Goal: Find specific page/section: Find specific page/section

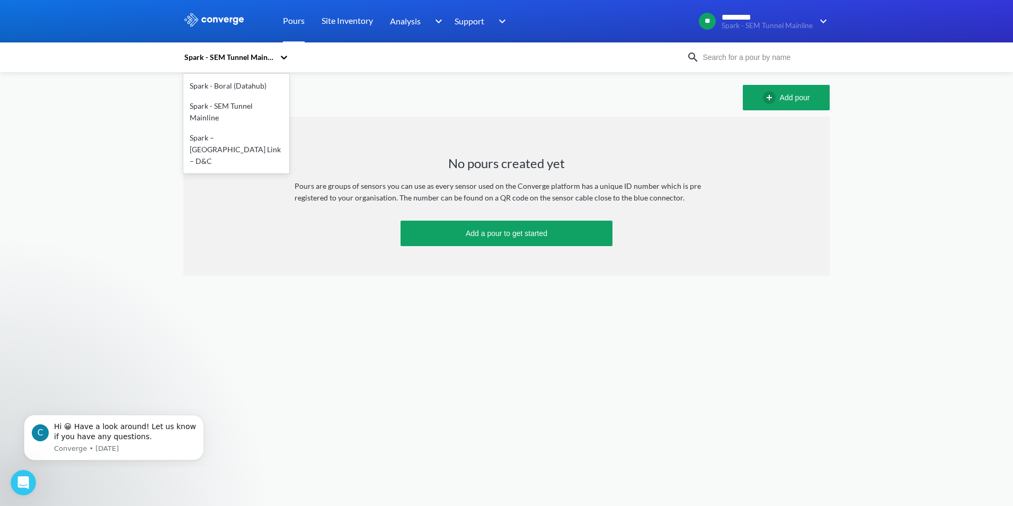
click at [255, 56] on div "Spark - SEM Tunnel Mainline" at bounding box center [228, 57] width 91 height 12
click at [229, 84] on div "Spark - Boral (Datahub)" at bounding box center [236, 86] width 106 height 20
click at [238, 50] on div "Spark - Boral (Datahub)" at bounding box center [230, 57] width 95 height 24
click at [226, 134] on div "Spark – [GEOGRAPHIC_DATA] Link – D&C" at bounding box center [236, 149] width 106 height 43
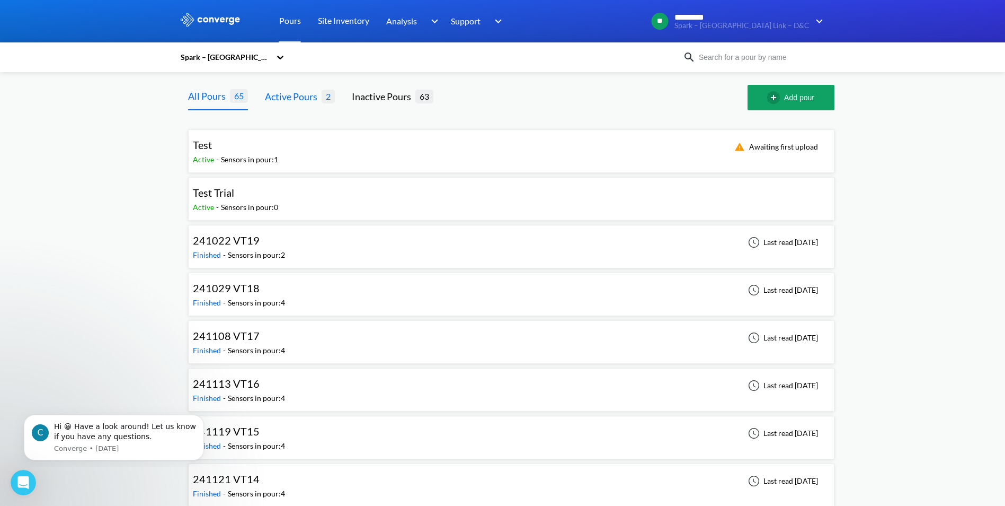
click at [298, 96] on div "Active Pours" at bounding box center [293, 96] width 57 height 15
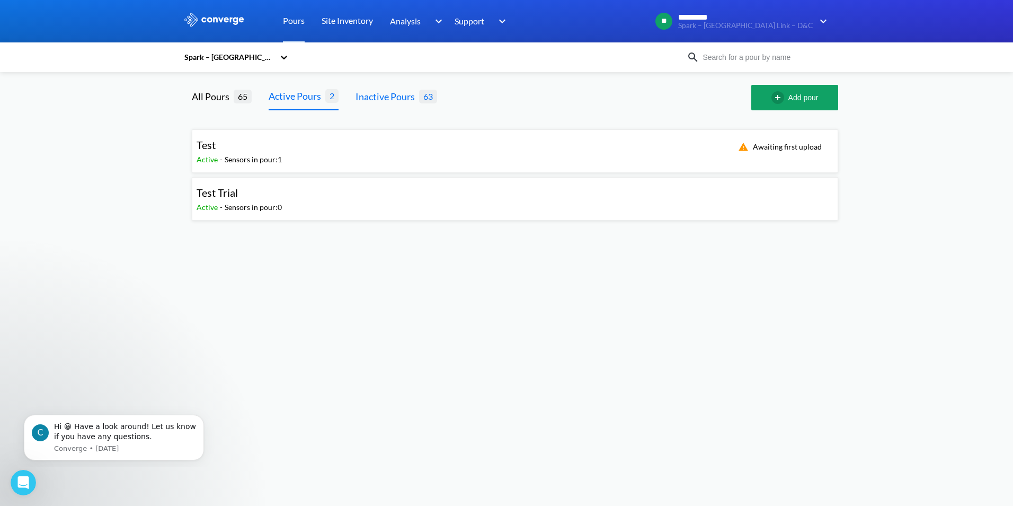
click at [384, 93] on div "Inactive Pours" at bounding box center [388, 96] width 64 height 15
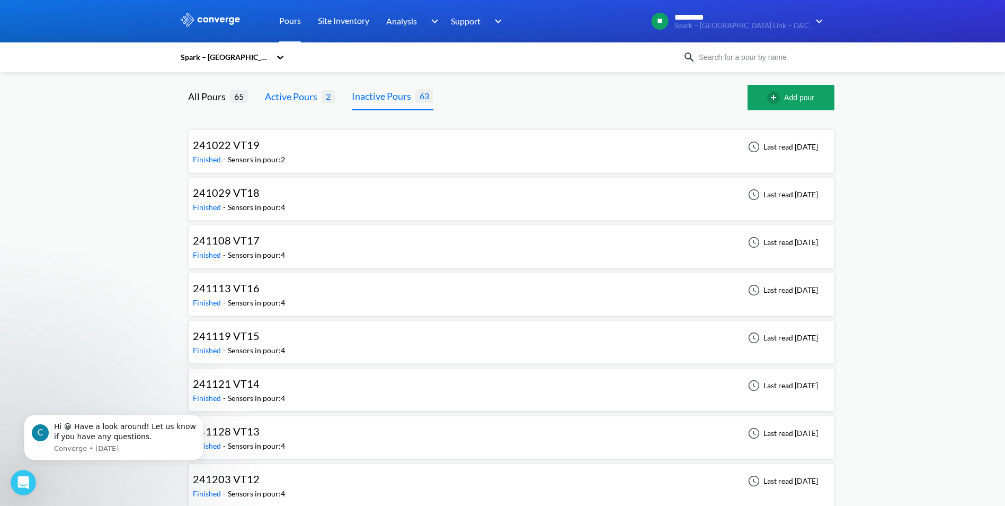
click at [301, 95] on div "Active Pours" at bounding box center [293, 96] width 57 height 15
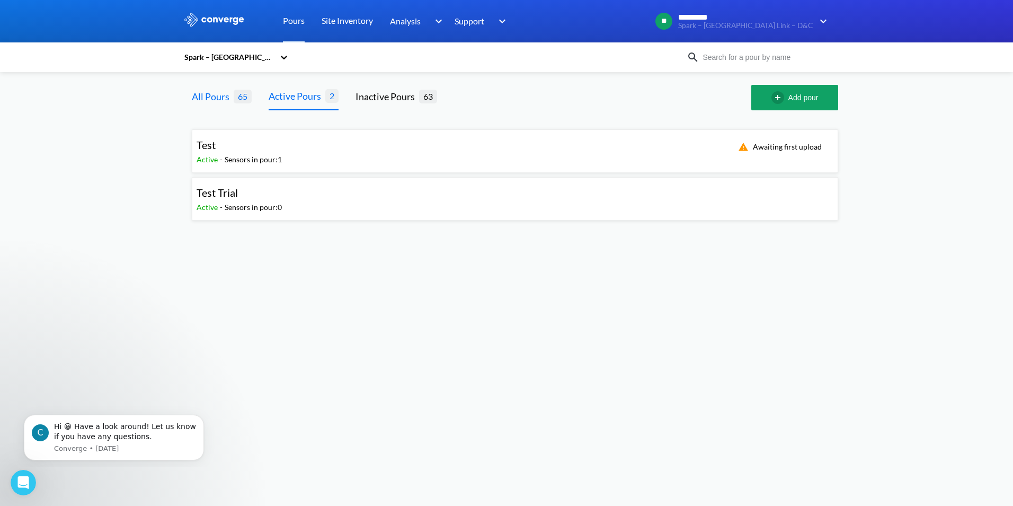
click at [205, 98] on div "All Pours" at bounding box center [213, 96] width 42 height 15
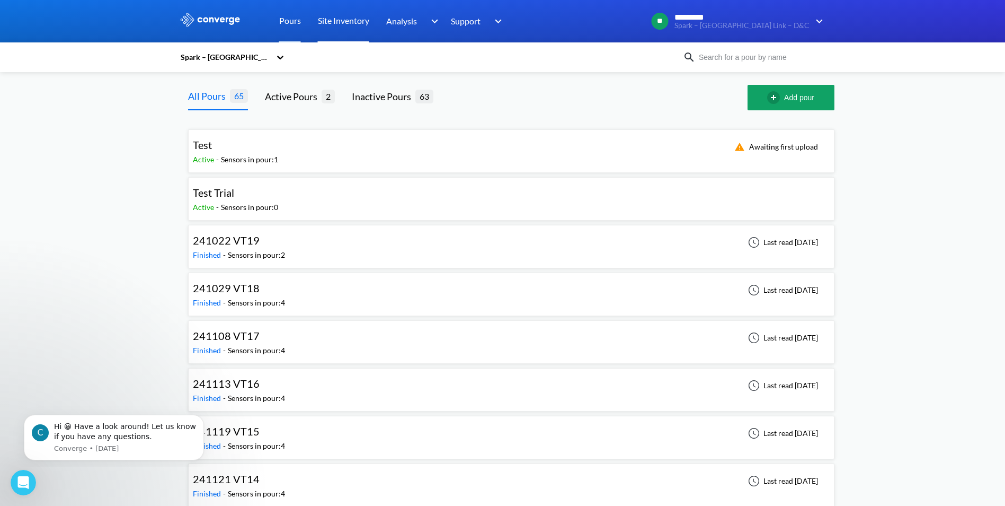
click at [333, 22] on link "Site Inventory" at bounding box center [343, 21] width 51 height 42
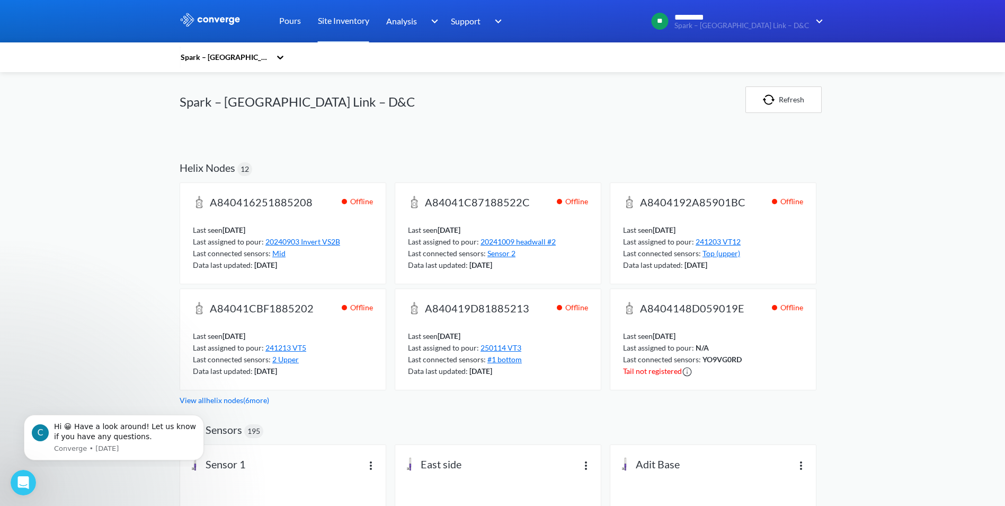
click at [239, 401] on link "View all helix nodes ( 6 more)" at bounding box center [225, 399] width 90 height 9
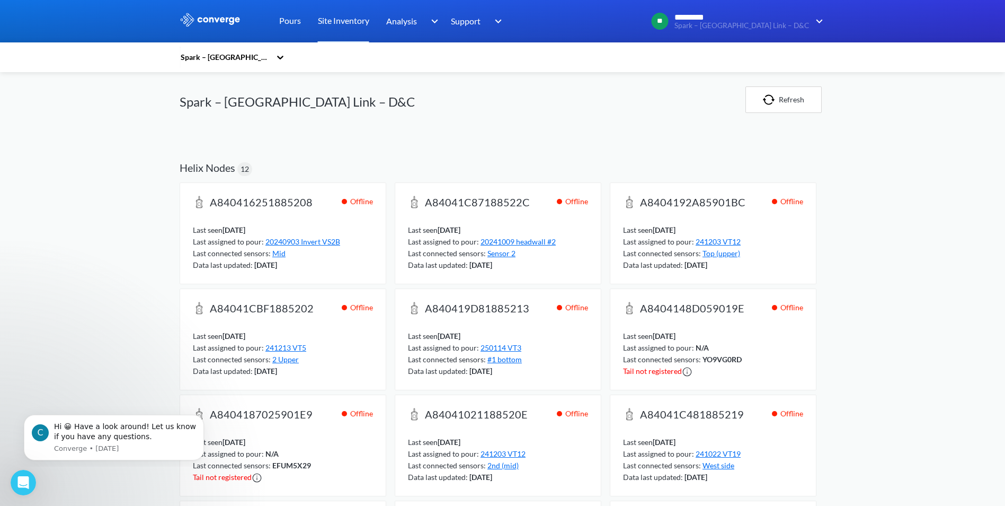
click at [260, 47] on div "Spark – [GEOGRAPHIC_DATA] Link – D&C" at bounding box center [227, 57] width 95 height 24
click at [229, 134] on div "Spark – [GEOGRAPHIC_DATA] Link – D&C" at bounding box center [233, 149] width 106 height 43
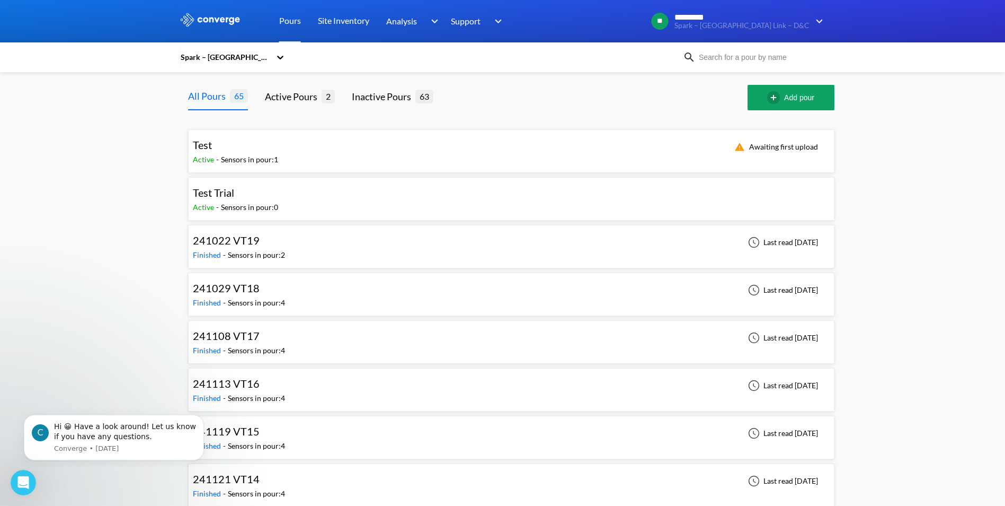
click at [275, 64] on div "Spark – [GEOGRAPHIC_DATA] Link – D&C" at bounding box center [227, 57] width 95 height 24
click at [246, 83] on div "Spark - Boral (Datahub)" at bounding box center [233, 86] width 106 height 20
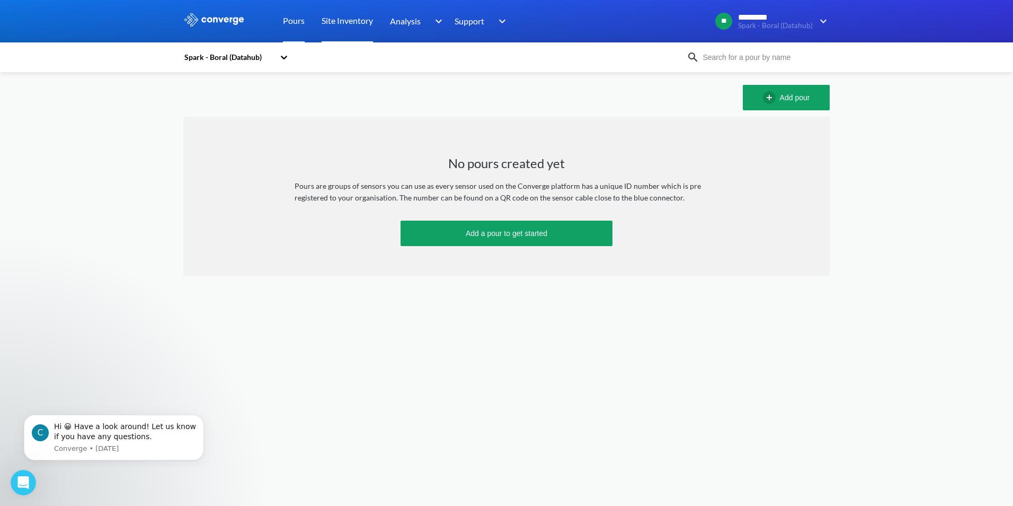
click at [355, 18] on link "Site Inventory" at bounding box center [347, 21] width 51 height 42
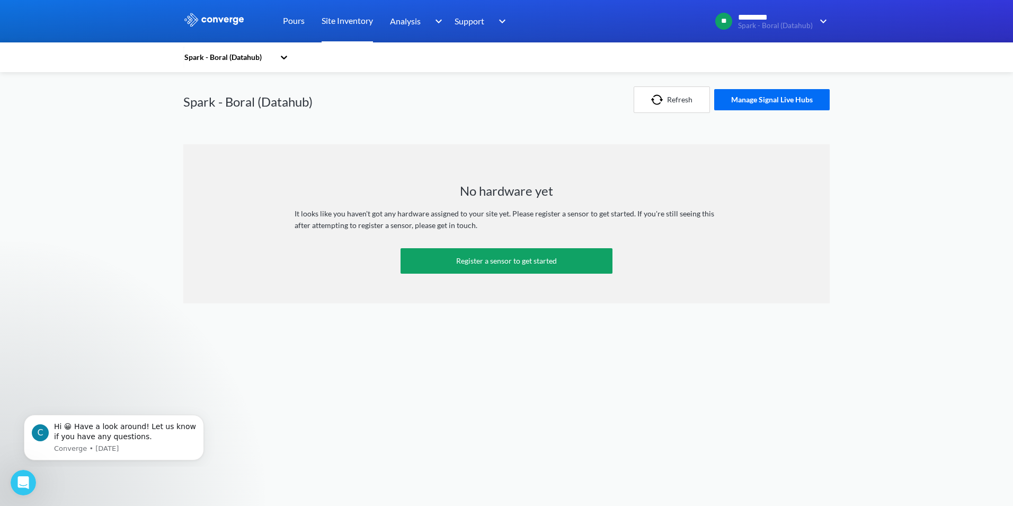
click at [335, 28] on link "Site Inventory" at bounding box center [347, 21] width 51 height 42
click at [264, 54] on div "Spark - Boral (Datahub)" at bounding box center [228, 57] width 91 height 12
click at [224, 129] on div "Spark – [GEOGRAPHIC_DATA] Link – D&C" at bounding box center [236, 149] width 106 height 43
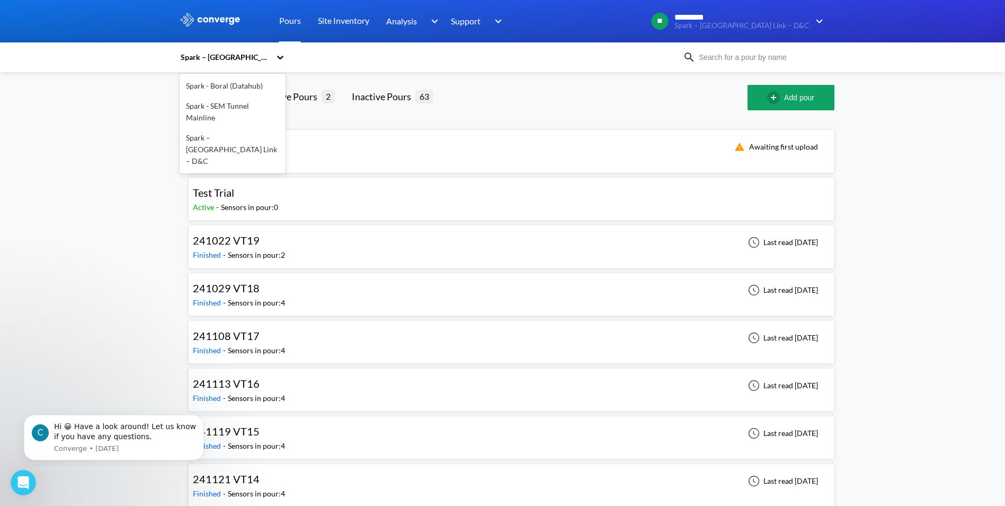
click at [282, 51] on div at bounding box center [280, 57] width 11 height 24
click at [243, 108] on div "Spark - SEM Tunnel Mainline" at bounding box center [233, 112] width 106 height 32
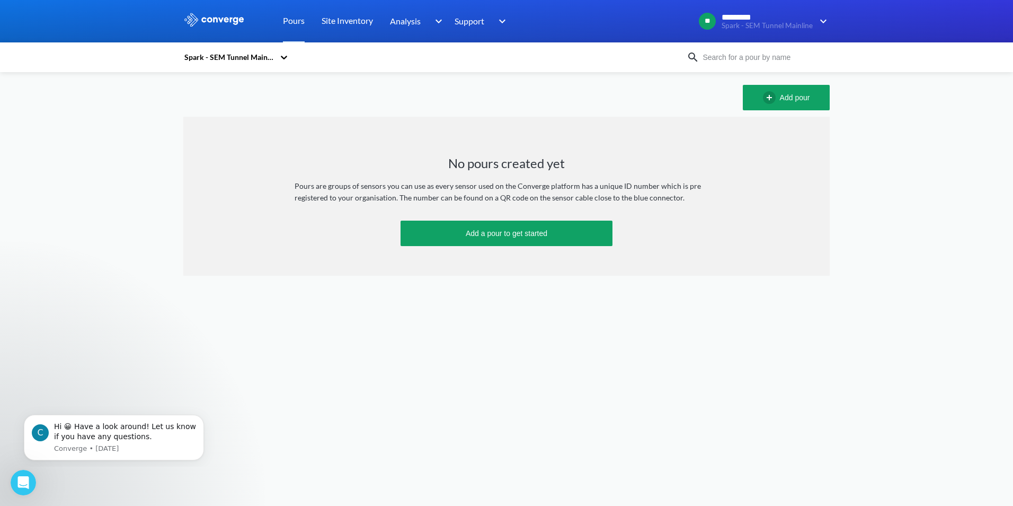
click at [260, 55] on div "Spark - SEM Tunnel Mainline" at bounding box center [228, 57] width 91 height 12
click at [249, 83] on div "Spark - Boral (Datahub)" at bounding box center [236, 86] width 106 height 20
click at [331, 19] on link "Site Inventory" at bounding box center [347, 21] width 51 height 42
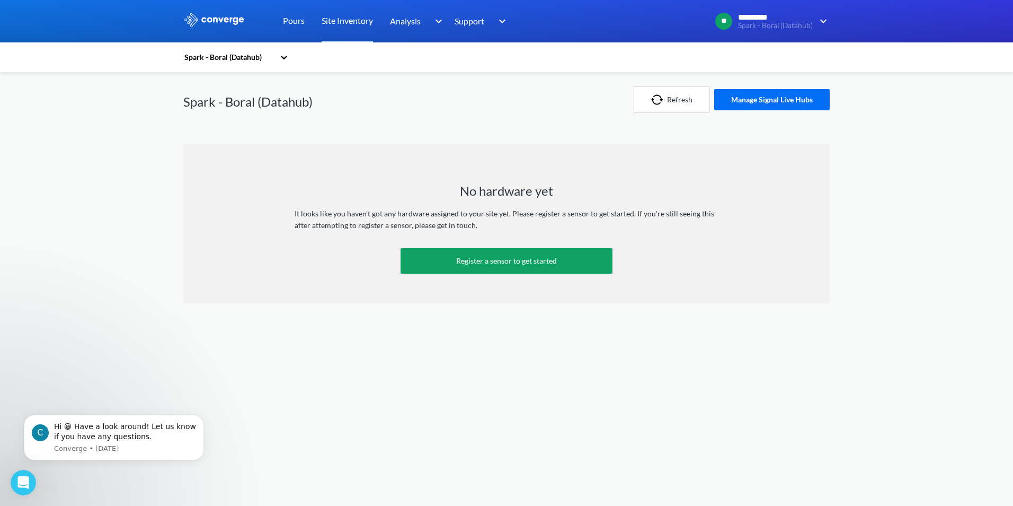
click at [237, 59] on div "Spark - Boral (Datahub)" at bounding box center [228, 57] width 91 height 12
click at [236, 139] on div "Spark – [GEOGRAPHIC_DATA] Link – D&C" at bounding box center [236, 149] width 106 height 43
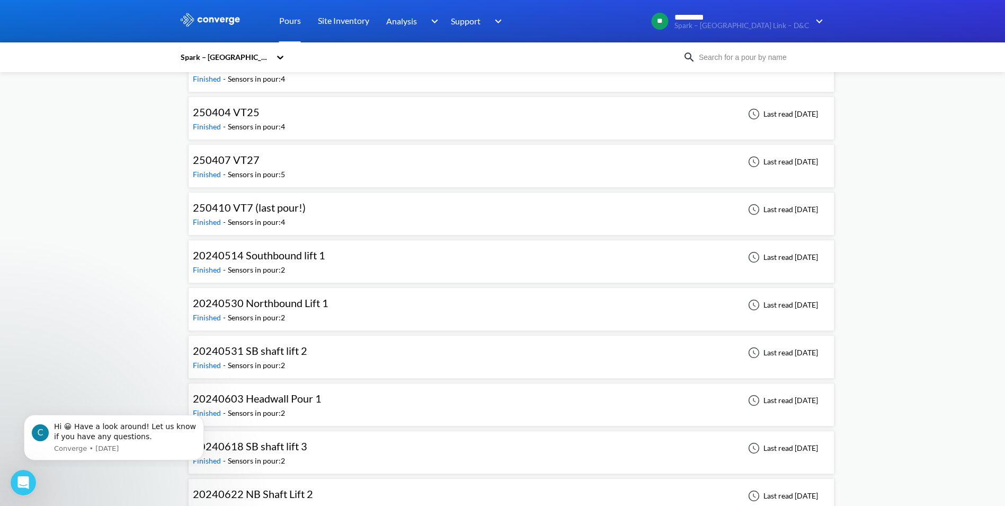
scroll to position [1113, 0]
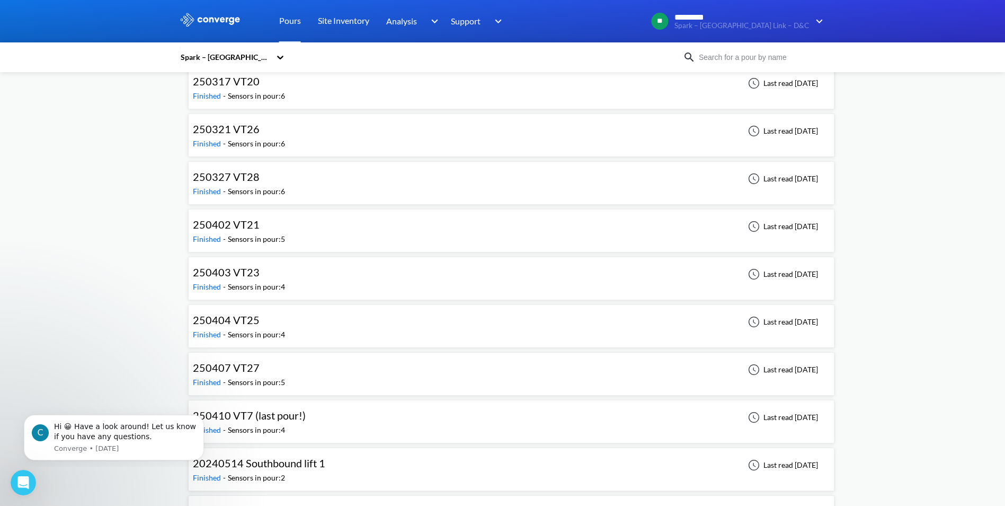
click at [250, 59] on div "Spark – [GEOGRAPHIC_DATA] Link – D&C" at bounding box center [225, 57] width 91 height 12
click at [243, 107] on div "Spark - SEM Tunnel Mainline" at bounding box center [233, 112] width 106 height 32
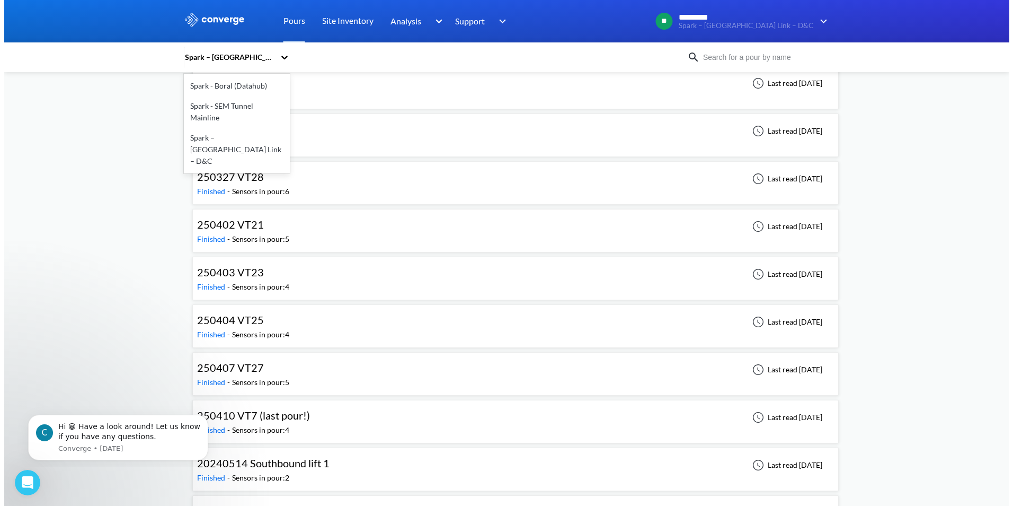
scroll to position [0, 0]
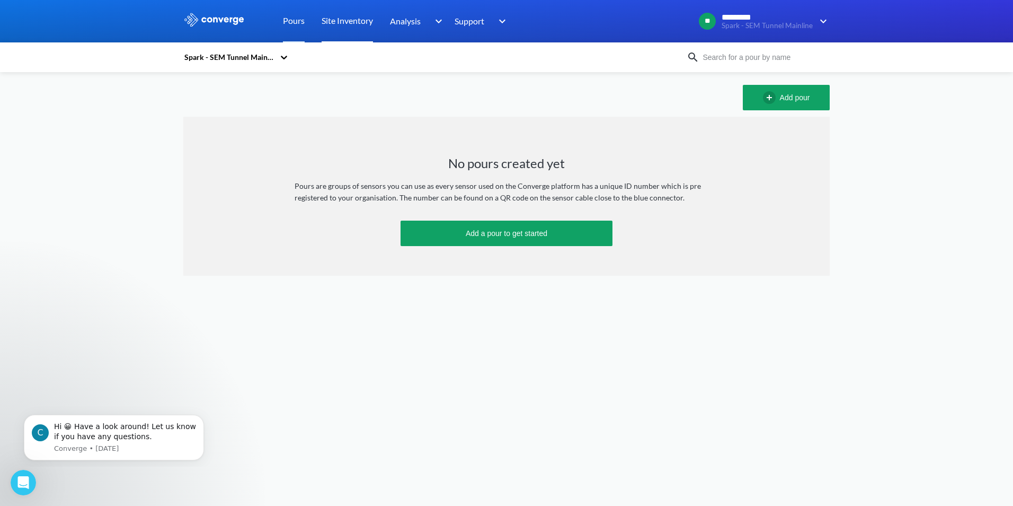
click at [358, 26] on link "Site Inventory" at bounding box center [347, 21] width 51 height 42
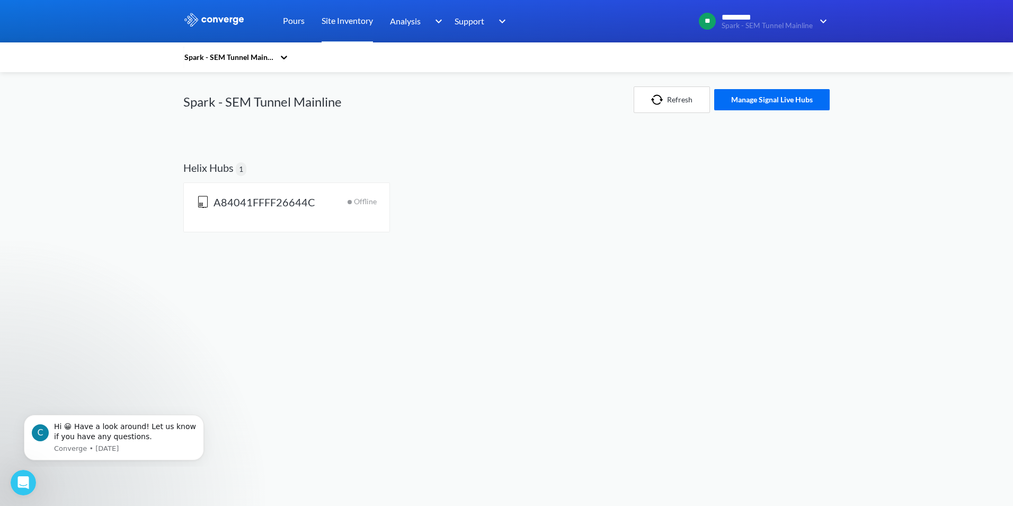
click at [560, 242] on body "Sorry, this feature is not available in the demo OK MENU Spark - SEM Tunnel Mai…" at bounding box center [506, 253] width 1013 height 506
click at [667, 91] on button "Refresh" at bounding box center [672, 99] width 76 height 26
